Goal: Task Accomplishment & Management: Use online tool/utility

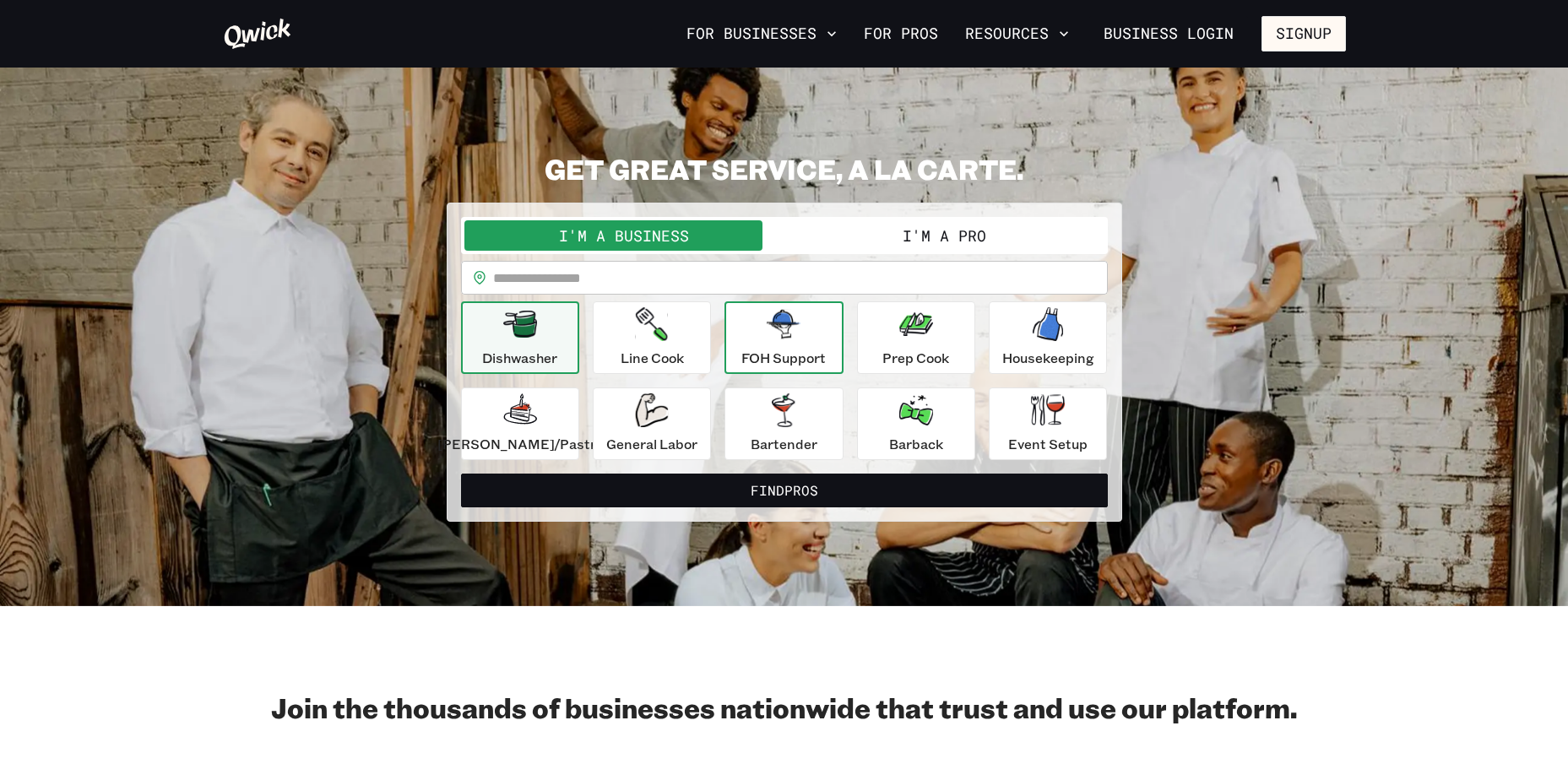
click at [790, 347] on div "FOH Support" at bounding box center [783, 337] width 84 height 60
click at [788, 343] on div "FOH Support" at bounding box center [783, 337] width 84 height 60
click at [774, 332] on icon "button" at bounding box center [784, 324] width 34 height 28
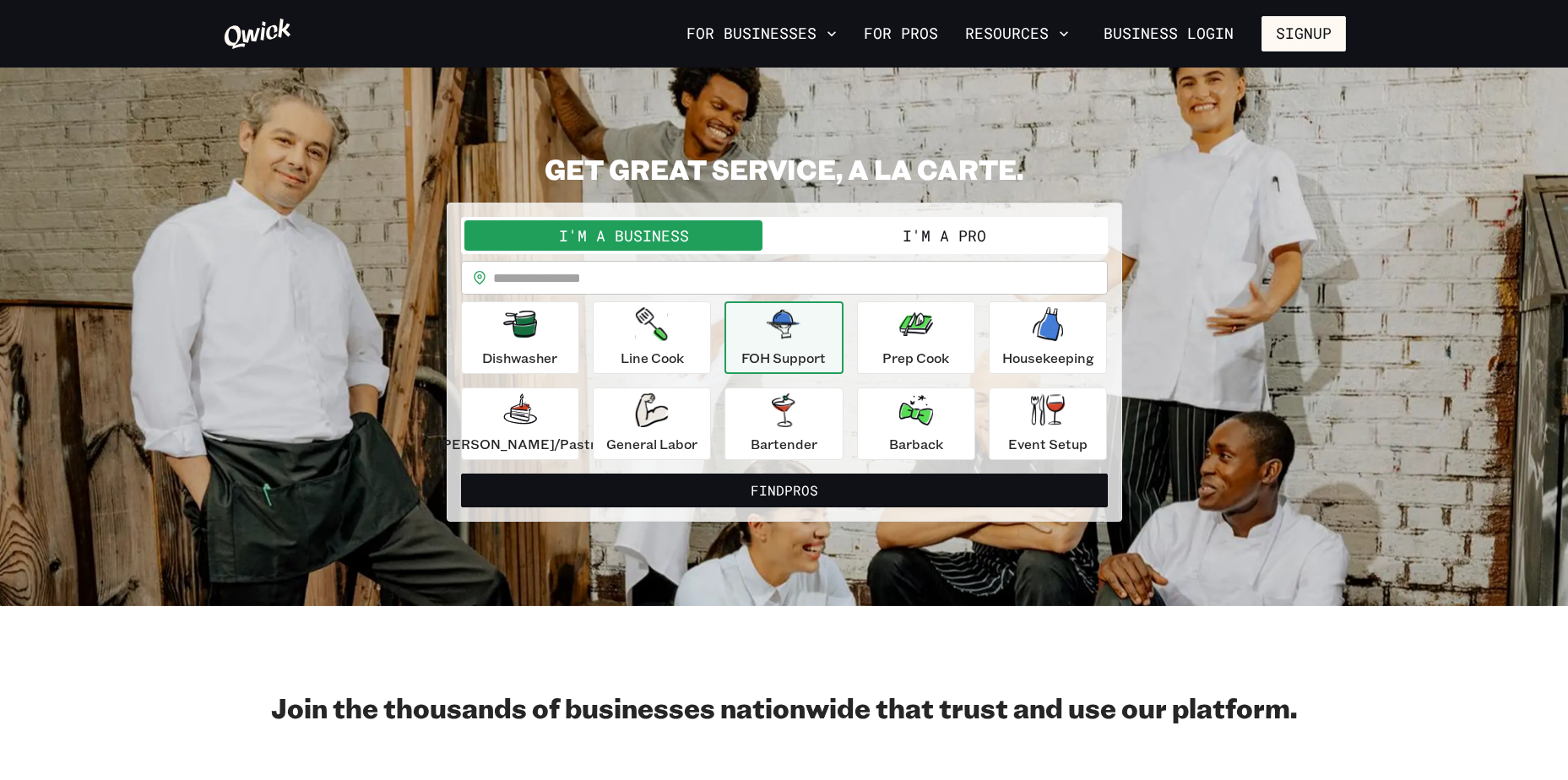
click at [774, 332] on icon "button" at bounding box center [784, 324] width 34 height 28
click at [790, 324] on icon "button" at bounding box center [784, 324] width 34 height 28
click at [792, 324] on icon "button" at bounding box center [784, 324] width 34 height 28
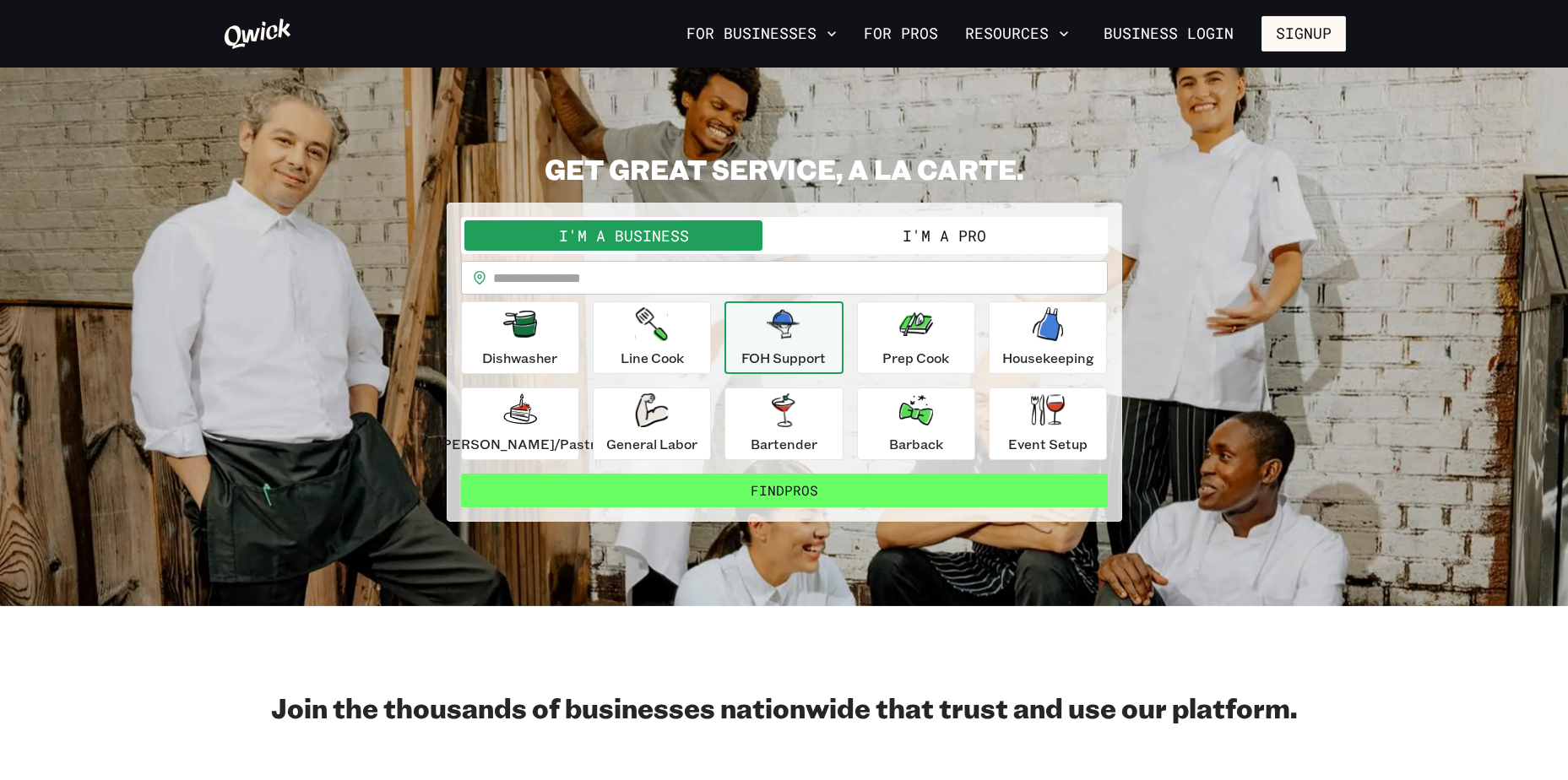
click at [804, 497] on button "Find Pros" at bounding box center [784, 491] width 647 height 34
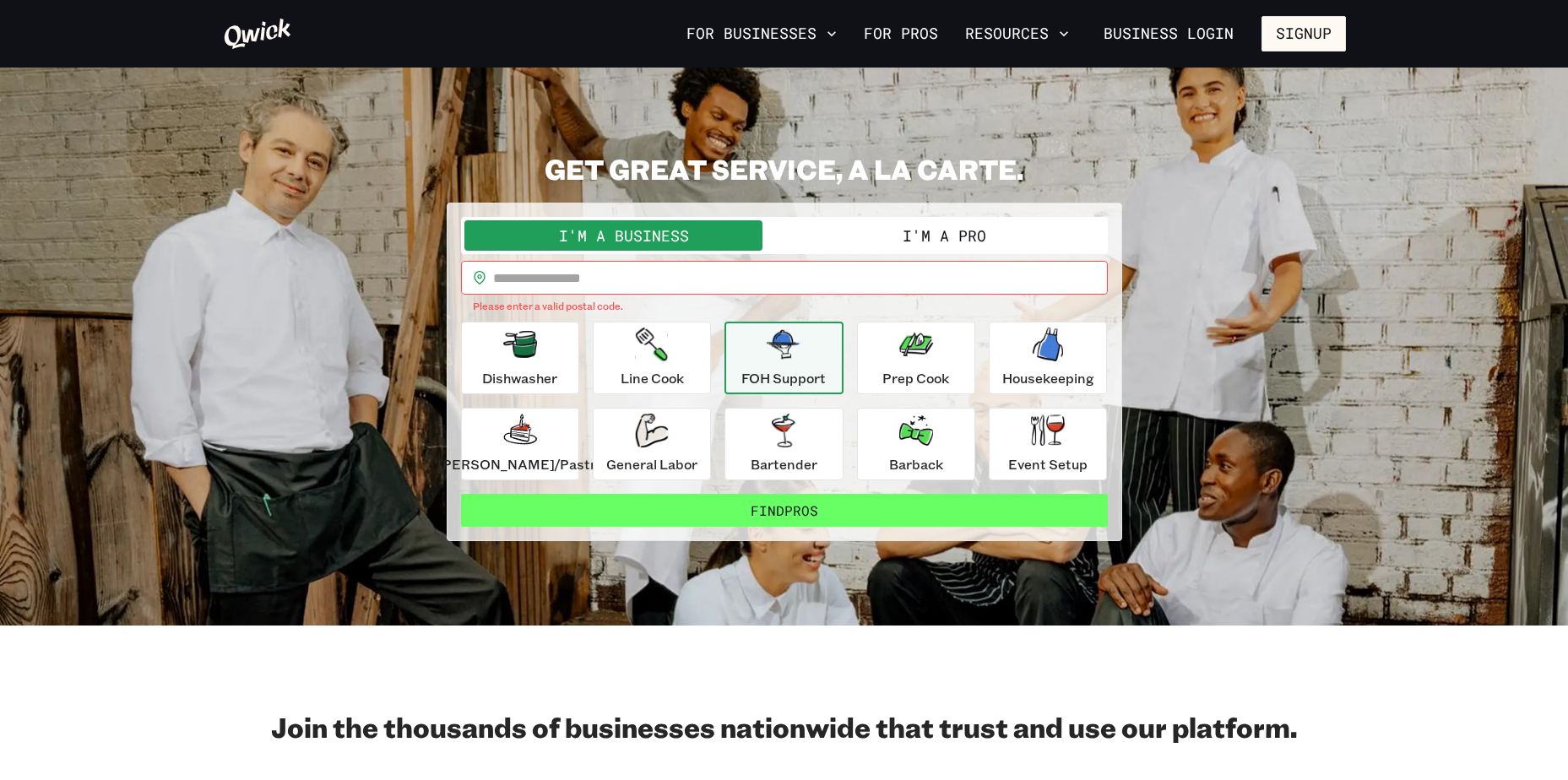
click at [777, 508] on button "Find Pros" at bounding box center [784, 510] width 647 height 34
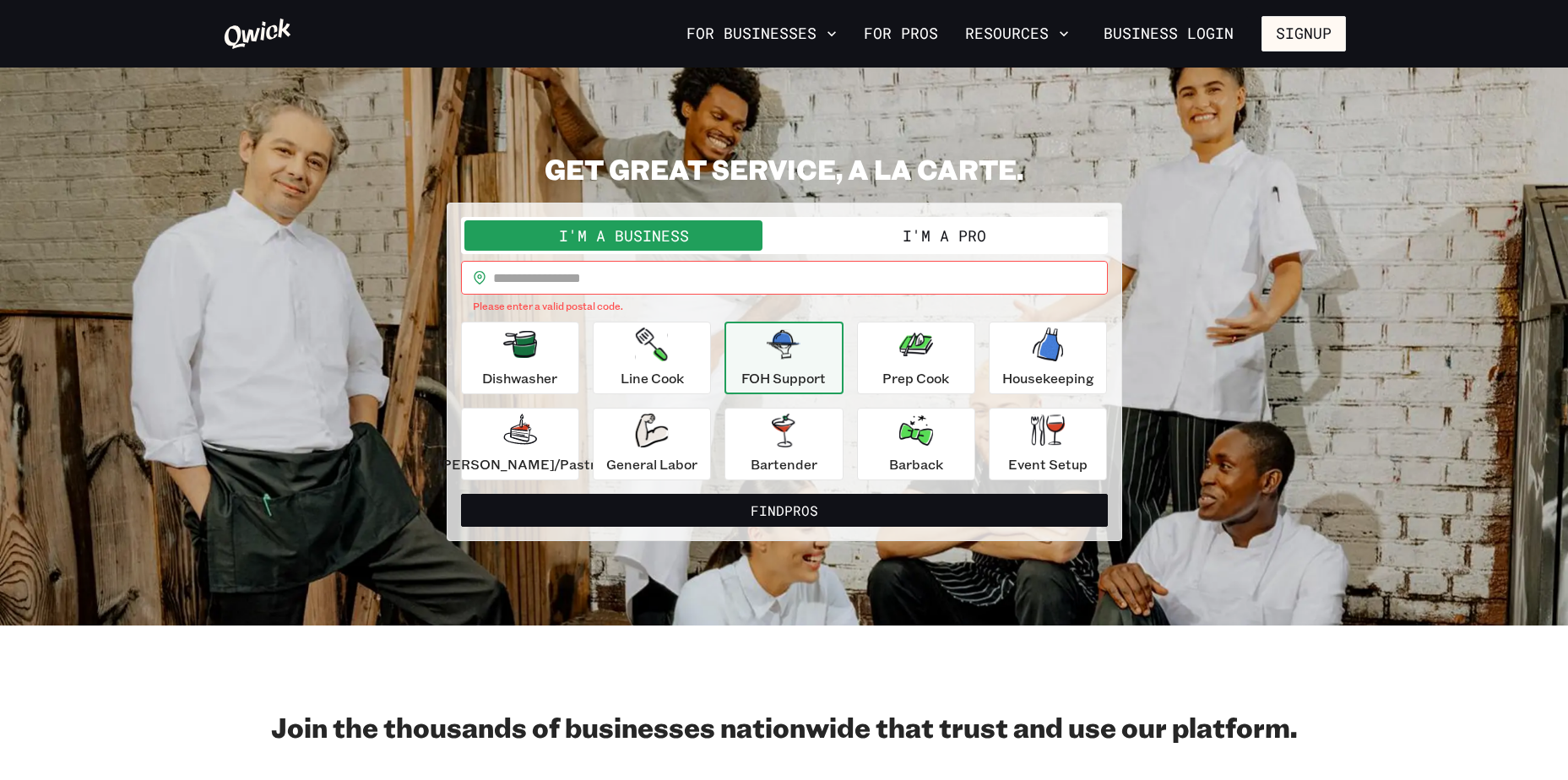
click at [683, 228] on button "I'm a Business" at bounding box center [624, 235] width 320 height 30
click at [685, 227] on button "I'm a Business" at bounding box center [624, 235] width 320 height 30
click at [667, 280] on input "text" at bounding box center [800, 278] width 614 height 34
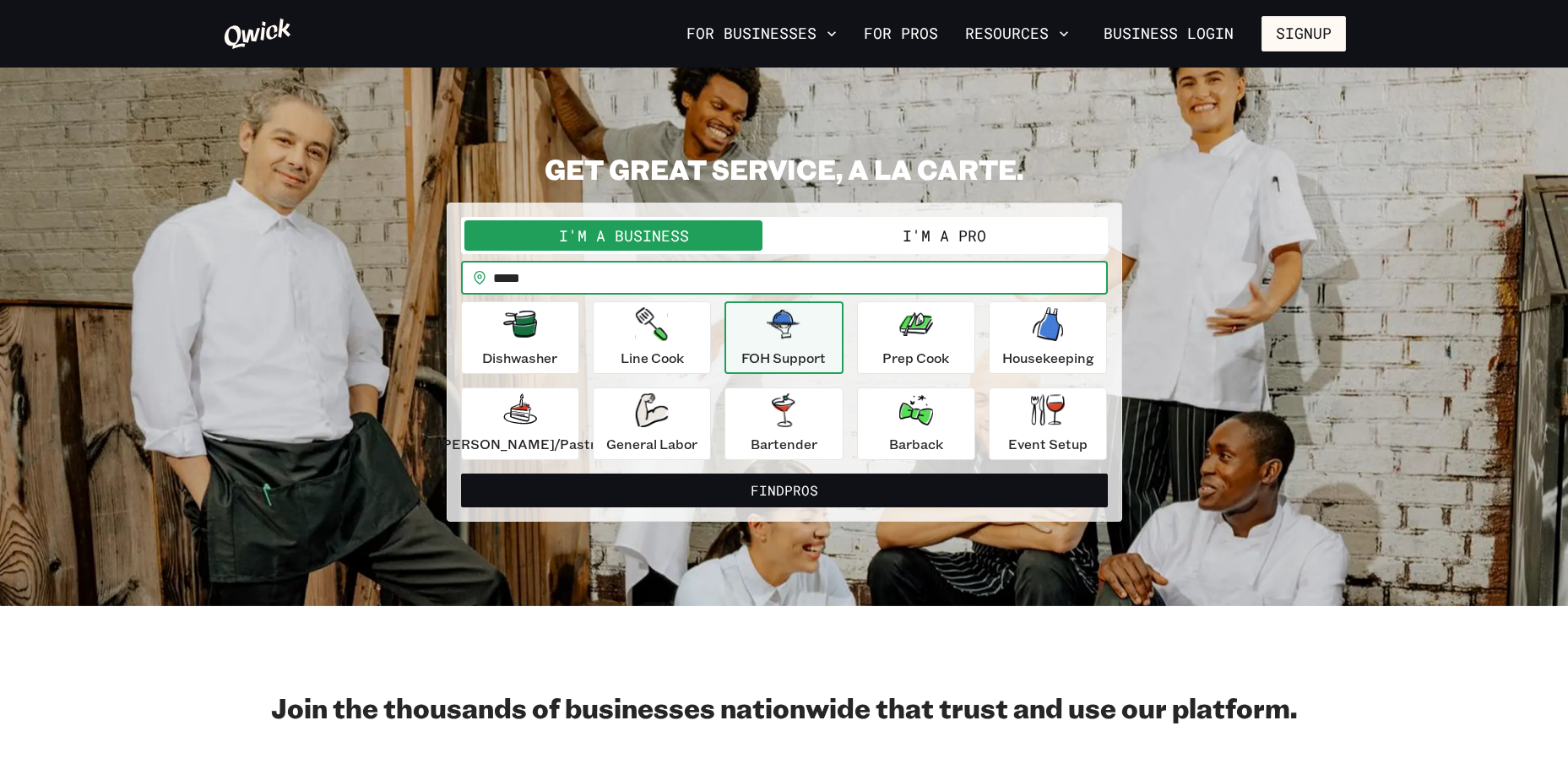
type input "*****"
click at [790, 346] on div "FOH Support" at bounding box center [783, 337] width 84 height 60
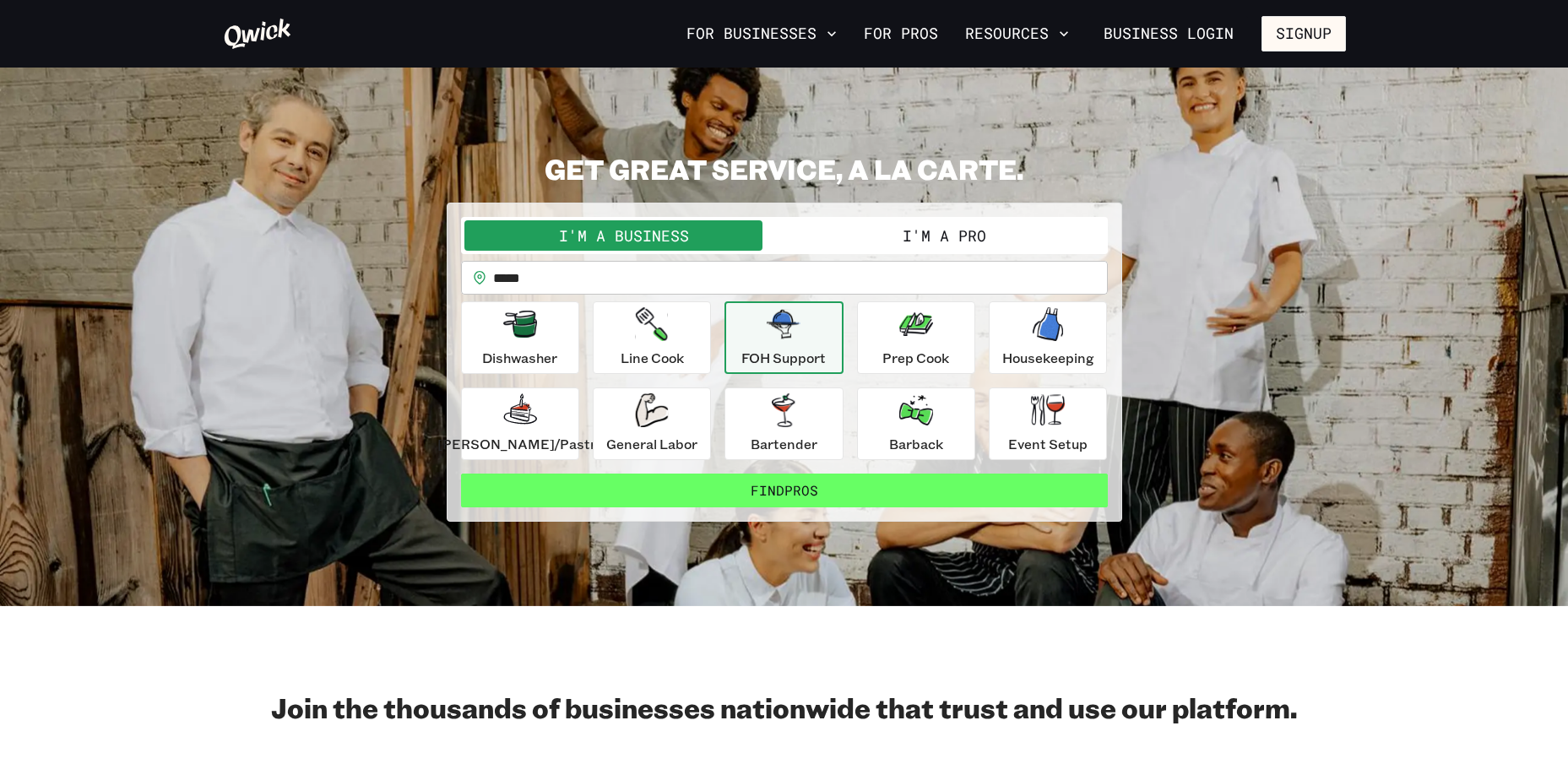
click at [791, 491] on button "Find Pros" at bounding box center [784, 491] width 647 height 34
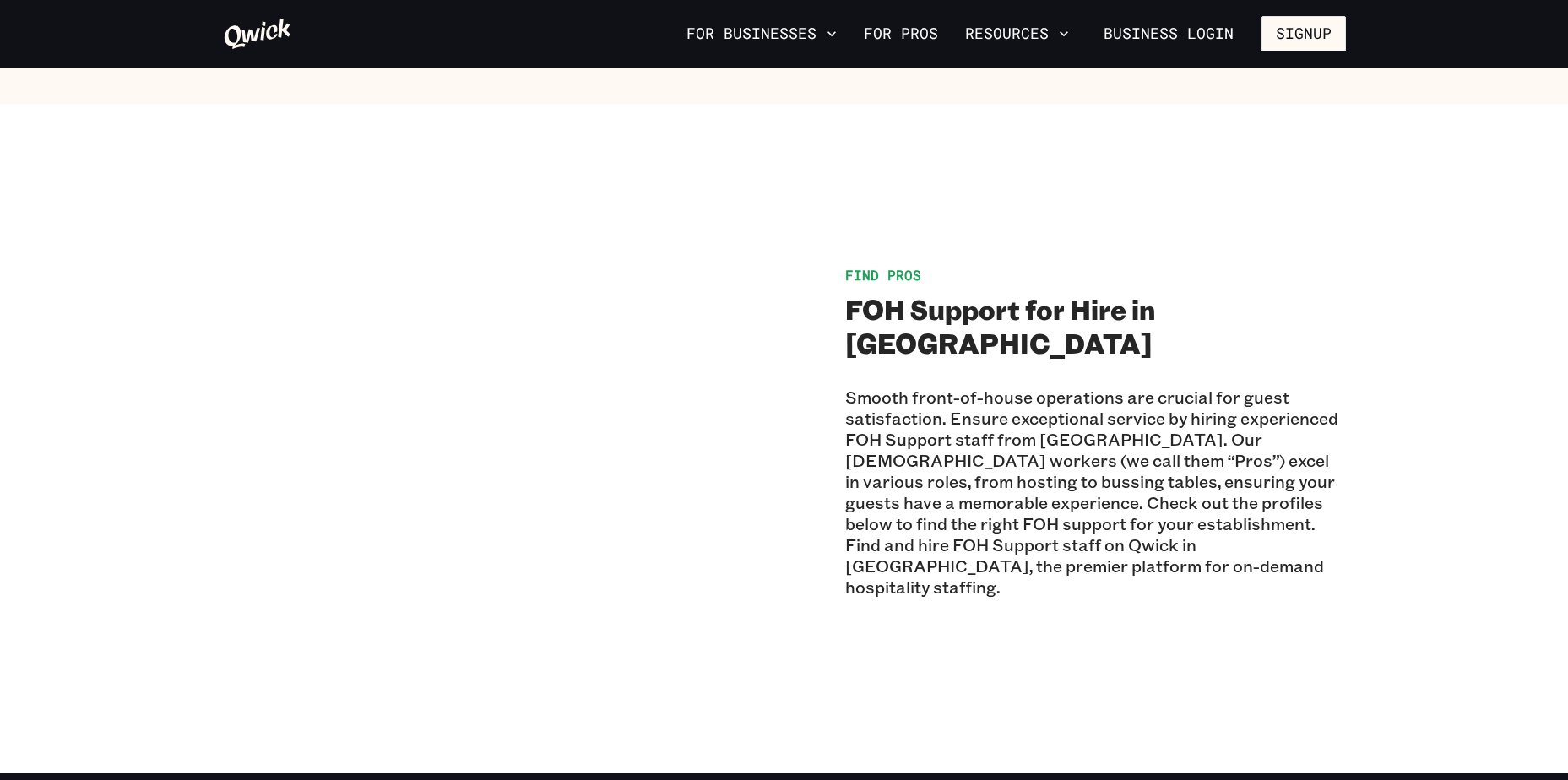
scroll to position [844, 0]
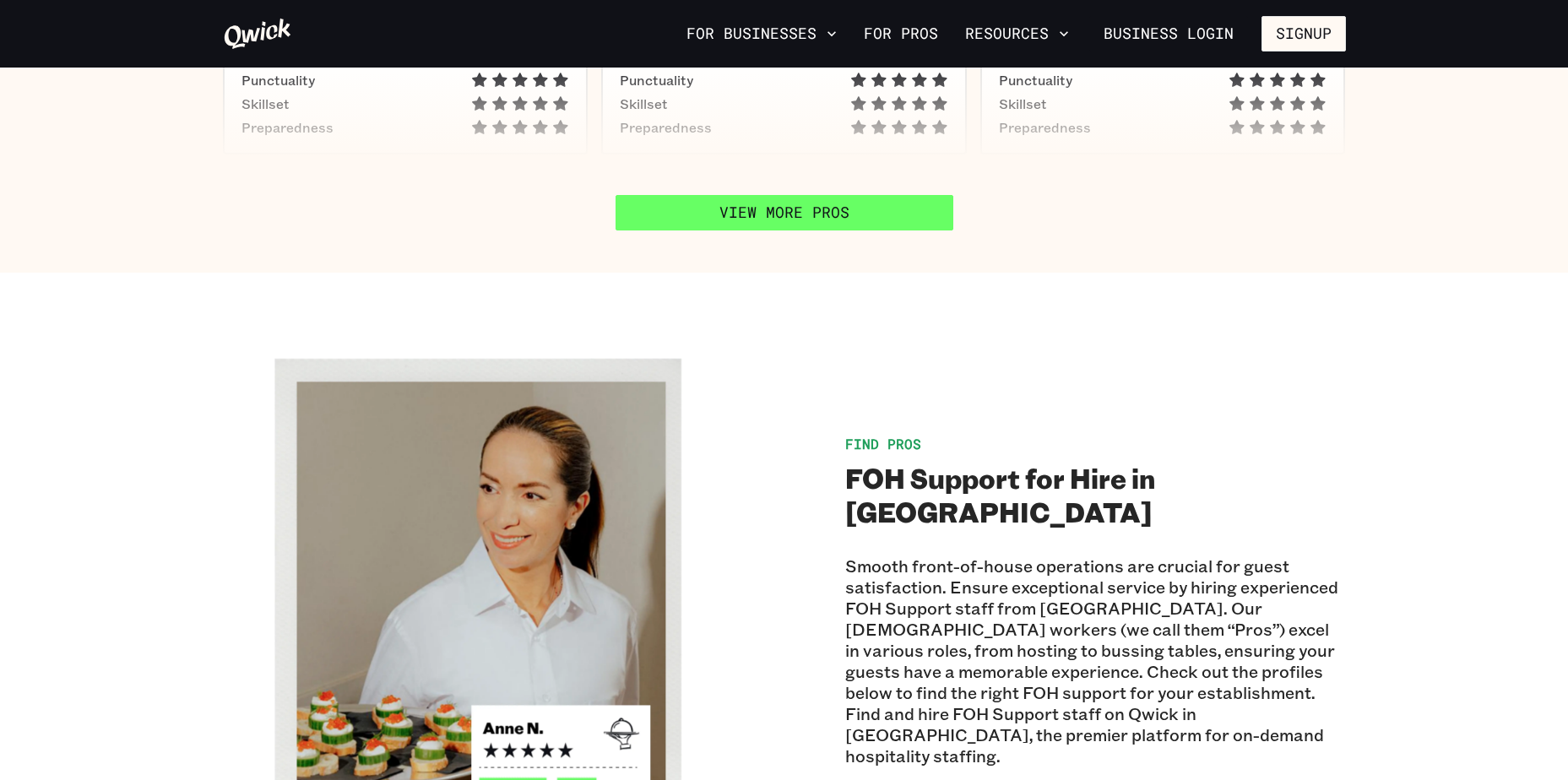
click at [764, 208] on link "View More Pros" at bounding box center [784, 213] width 337 height 35
